Goal: Transaction & Acquisition: Purchase product/service

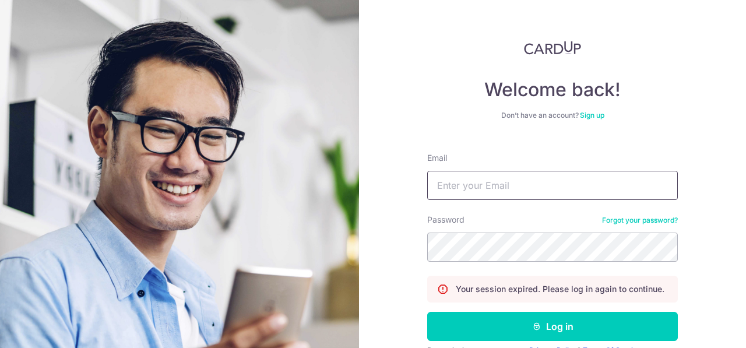
click at [499, 193] on input "Email" at bounding box center [552, 185] width 251 height 29
type input "[EMAIL_ADDRESS][DOMAIN_NAME]"
click at [427, 312] on button "Log in" at bounding box center [552, 326] width 251 height 29
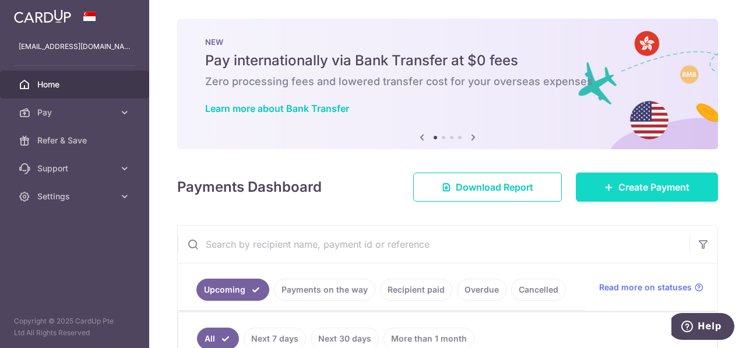
click at [618, 182] on span "Create Payment" at bounding box center [653, 187] width 71 height 14
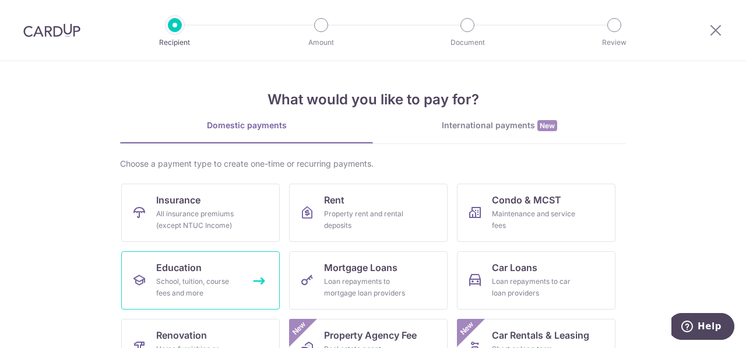
click at [237, 274] on link "Education School, tuition, course fees and more" at bounding box center [200, 280] width 158 height 58
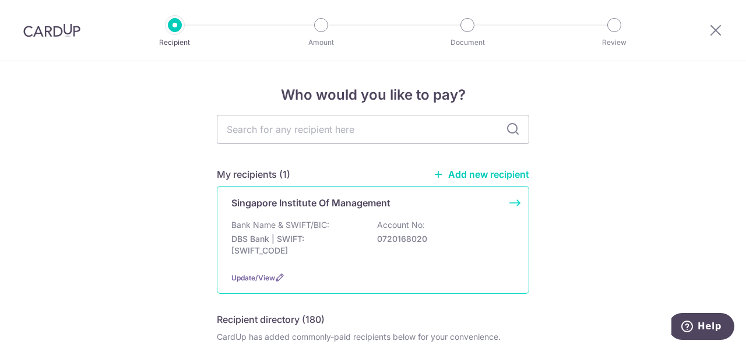
click at [380, 236] on p "0720168020" at bounding box center [442, 239] width 131 height 12
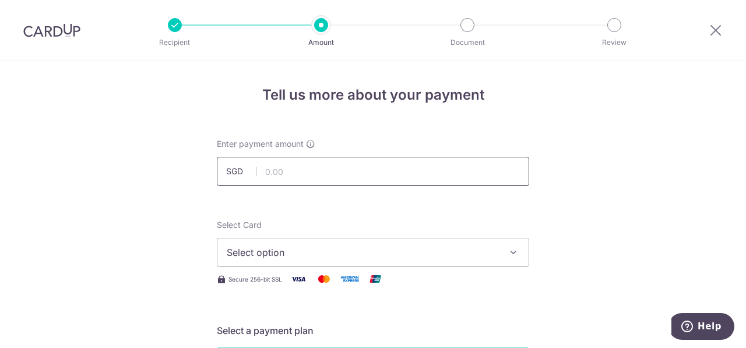
click at [327, 182] on input "text" at bounding box center [373, 171] width 312 height 29
click at [310, 172] on input "text" at bounding box center [373, 171] width 312 height 29
type input "4,251.00"
click at [297, 245] on span "Select option" at bounding box center [363, 252] width 272 height 14
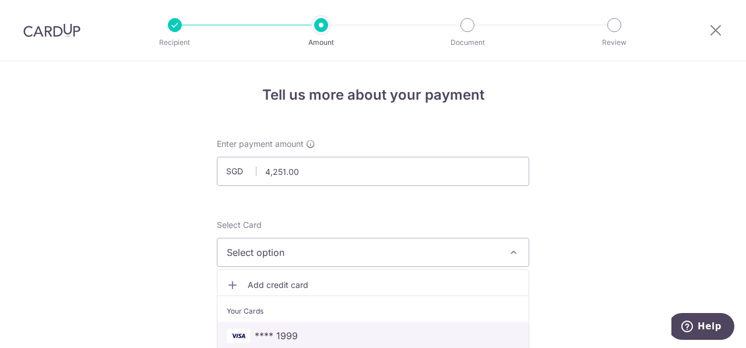
drag, startPoint x: 281, startPoint y: 332, endPoint x: 297, endPoint y: 252, distance: 80.8
click at [281, 332] on span "**** 1999" at bounding box center [276, 336] width 43 height 14
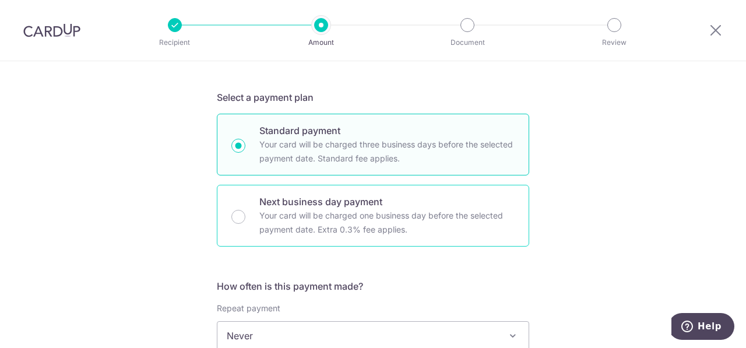
scroll to position [350, 0]
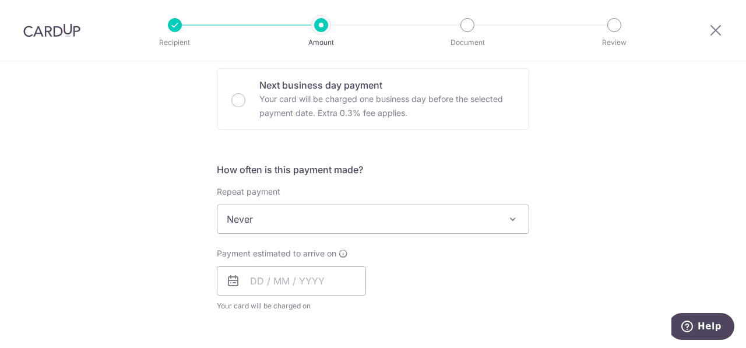
click at [261, 224] on span "Never" at bounding box center [372, 219] width 311 height 28
click at [294, 290] on input "text" at bounding box center [291, 280] width 149 height 29
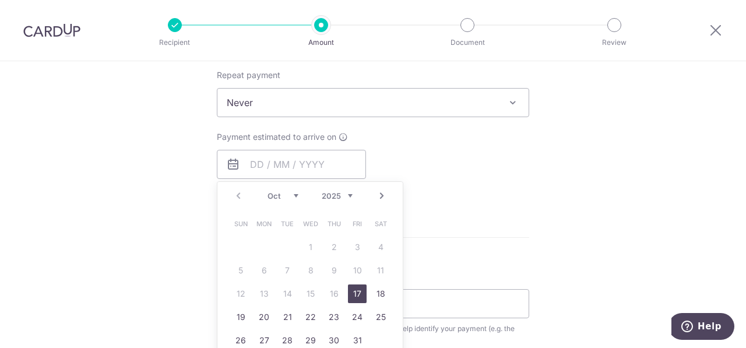
click at [355, 297] on link "17" at bounding box center [357, 293] width 19 height 19
type input "17/10/2025"
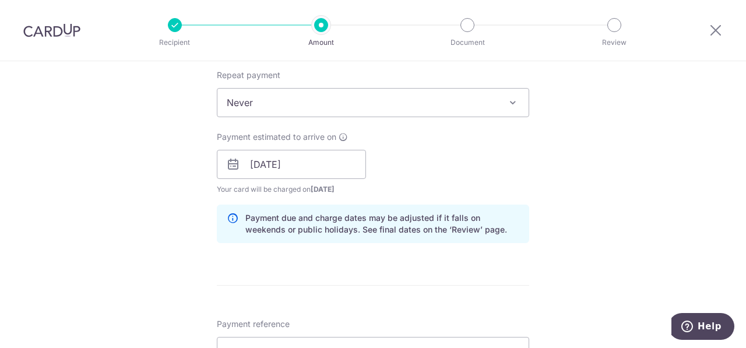
scroll to position [583, 0]
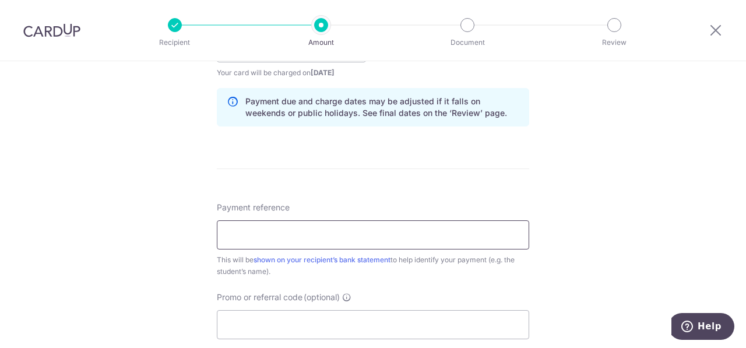
click at [351, 231] on input "Payment reference" at bounding box center [373, 234] width 312 height 29
click at [380, 244] on input "Payment reference" at bounding box center [373, 234] width 312 height 29
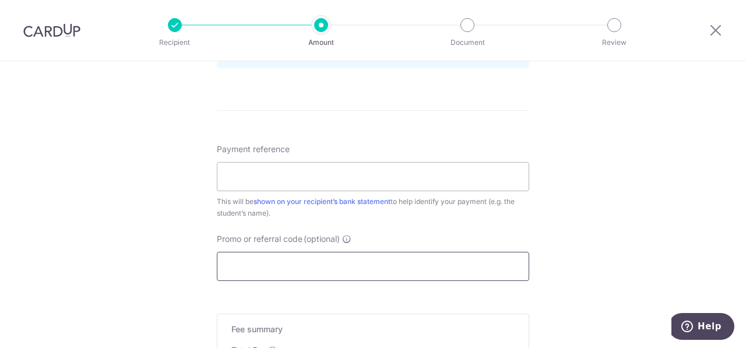
click at [385, 274] on input "Promo or referral code (optional)" at bounding box center [373, 266] width 312 height 29
click at [286, 168] on input "Payment reference" at bounding box center [373, 176] width 312 height 29
click at [262, 188] on input "Payment reference" at bounding box center [373, 176] width 312 height 29
click at [429, 162] on input "Payment reference" at bounding box center [373, 176] width 312 height 29
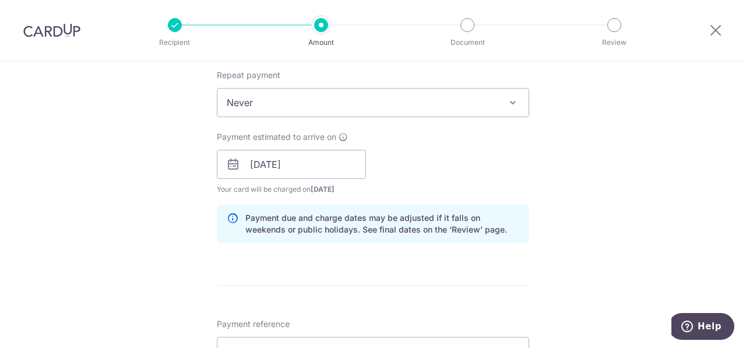
scroll to position [583, 0]
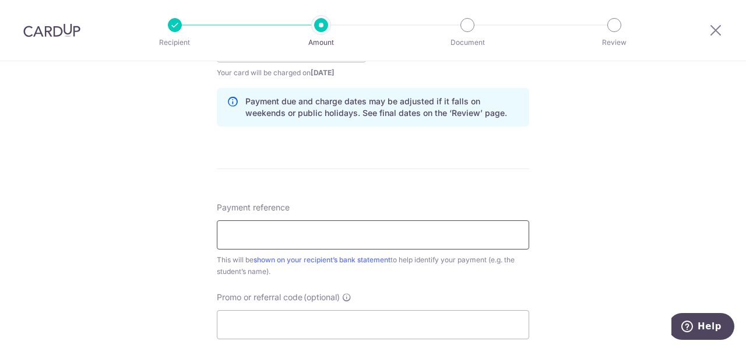
click at [337, 227] on input "Payment reference" at bounding box center [373, 234] width 312 height 29
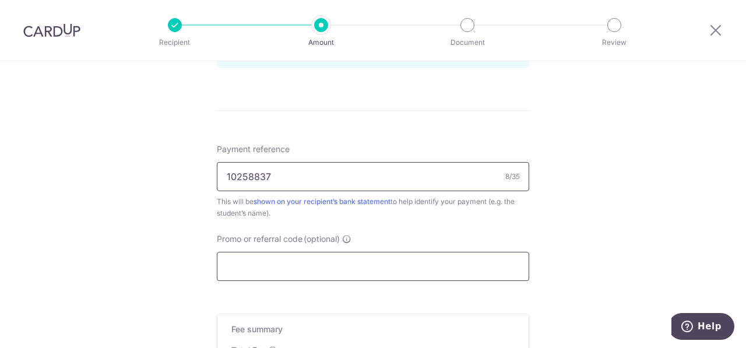
type input "10258837"
click at [338, 264] on input "Promo or referral code (optional)" at bounding box center [373, 266] width 312 height 29
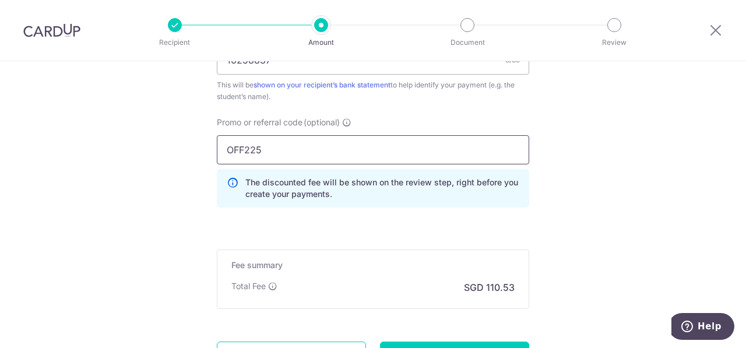
scroll to position [816, 0]
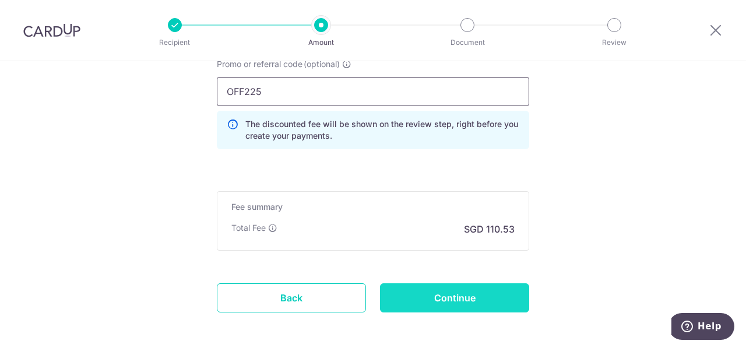
type input "OFF225"
click at [456, 292] on input "Continue" at bounding box center [454, 297] width 149 height 29
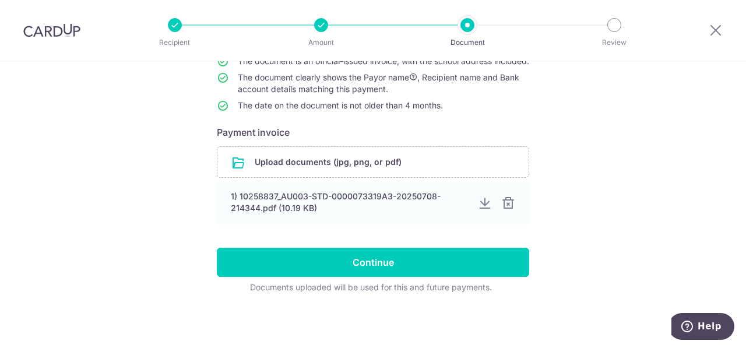
scroll to position [73, 0]
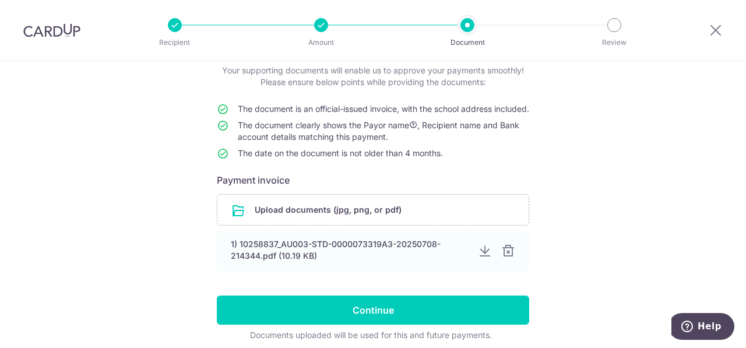
click at [636, 212] on div "Help us verify your payment Your supporting documents will enable us to approve…" at bounding box center [373, 192] width 746 height 408
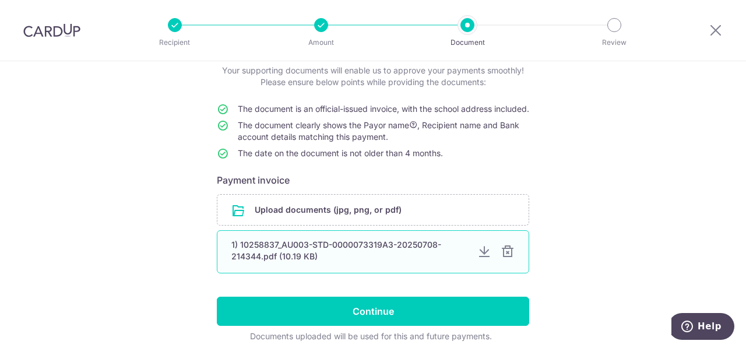
click at [502, 259] on div at bounding box center [508, 252] width 14 height 14
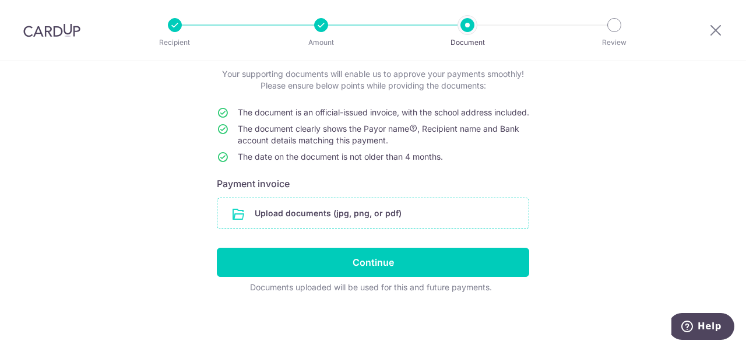
click at [300, 219] on input "file" at bounding box center [372, 213] width 311 height 30
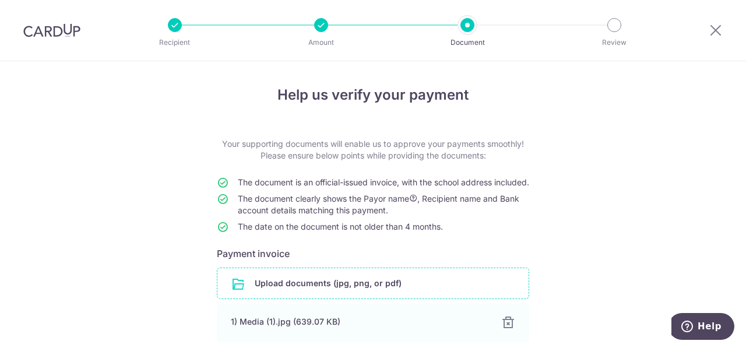
scroll to position [128, 0]
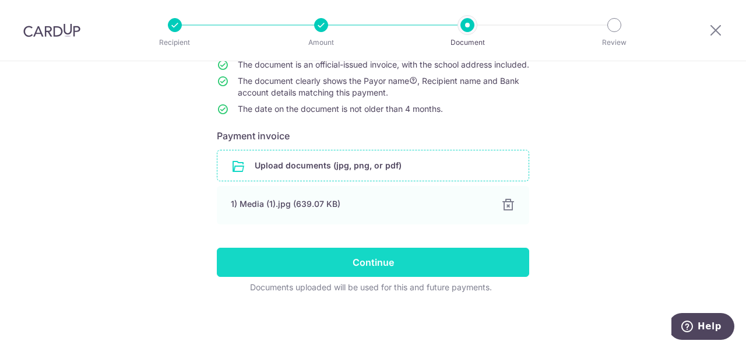
click at [367, 262] on input "Continue" at bounding box center [373, 262] width 312 height 29
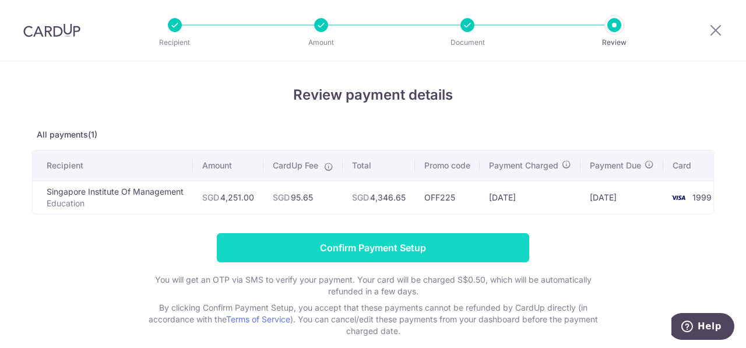
click at [429, 247] on input "Confirm Payment Setup" at bounding box center [373, 247] width 312 height 29
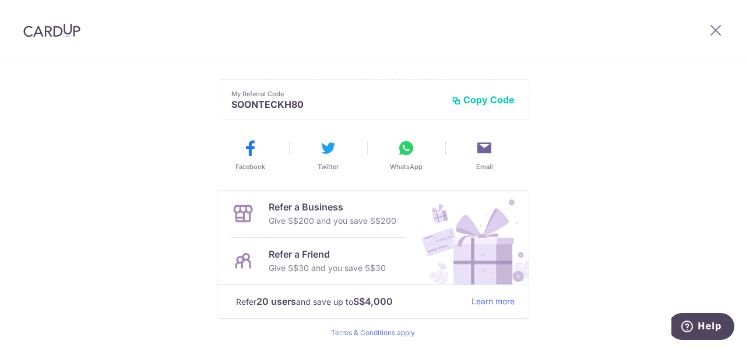
scroll to position [334, 0]
